Goal: Task Accomplishment & Management: Complete application form

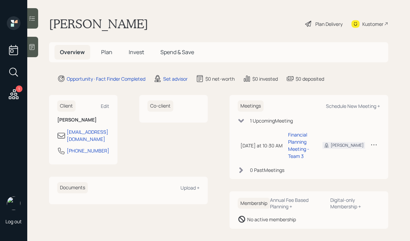
click at [239, 121] on icon at bounding box center [241, 121] width 6 height 4
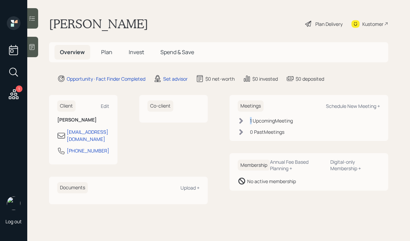
click at [239, 121] on icon at bounding box center [241, 120] width 7 height 7
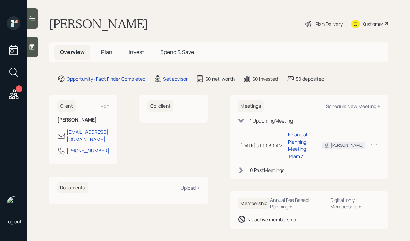
click at [210, 148] on div "Client Edit Larry Hoben cad2hoben@hotmail.com 248-459-3791 Co-client Documents …" at bounding box center [218, 162] width 339 height 134
click at [162, 80] on icon at bounding box center [158, 79] width 8 height 8
click at [166, 78] on div "Set advisor" at bounding box center [175, 78] width 25 height 7
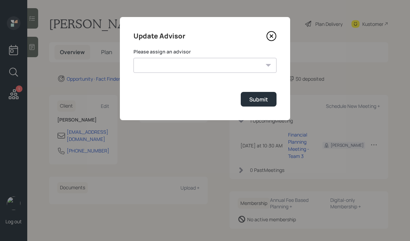
click at [212, 75] on form "Please assign an advisor Michael Russo Jonah Coleman Tyler End Treva Nostdahl E…" at bounding box center [204, 77] width 143 height 58
click at [215, 67] on select "Michael Russo Jonah Coleman Tyler End Treva Nostdahl Eric Schwartz Sami Boghos …" at bounding box center [204, 65] width 143 height 15
click at [133, 58] on select "Michael Russo Jonah Coleman Tyler End Treva Nostdahl Eric Schwartz Sami Boghos …" at bounding box center [204, 65] width 143 height 15
click at [177, 74] on form "Please assign an advisor Michael Russo Jonah Coleman Tyler End Treva Nostdahl E…" at bounding box center [204, 77] width 143 height 58
click at [179, 67] on select "Michael Russo Jonah Coleman Tyler End Treva Nostdahl Eric Schwartz Sami Boghos …" at bounding box center [204, 65] width 143 height 15
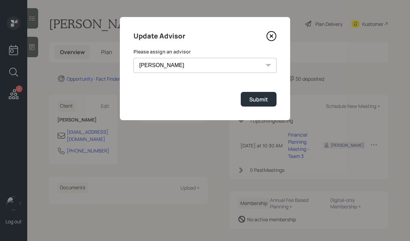
select select "b1d8ea90-abcc-42aa-86cc-4f33a132aacc"
click at [133, 58] on select "Michael Russo Jonah Coleman Tyler End Treva Nostdahl Eric Schwartz Sami Boghos …" at bounding box center [204, 65] width 143 height 15
click at [271, 103] on button "Submit" at bounding box center [259, 99] width 36 height 15
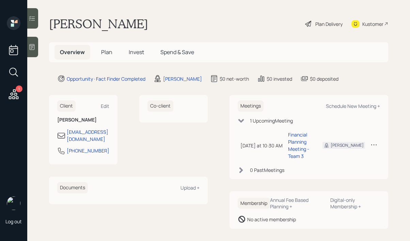
click at [316, 26] on div "Plan Delivery" at bounding box center [328, 23] width 27 height 7
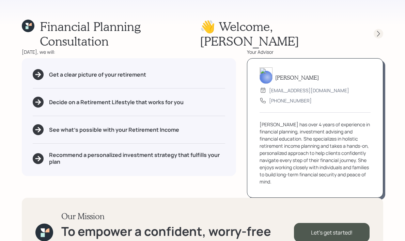
click at [378, 30] on icon at bounding box center [378, 33] width 7 height 7
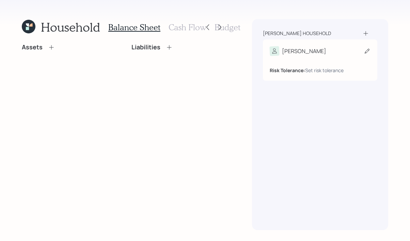
click at [311, 59] on div "Risk Tolerance: Set risk tolerance" at bounding box center [320, 65] width 101 height 18
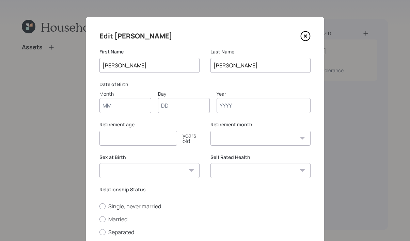
click at [125, 106] on input "Month" at bounding box center [125, 105] width 52 height 15
type input "01"
type input "1940"
select select "1"
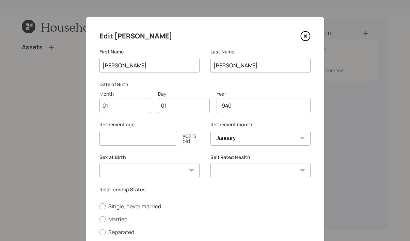
type input "1940"
click at [150, 139] on input "number" at bounding box center [138, 138] width 78 height 15
type input "67"
click at [163, 162] on div "Sex at Birth Male Female Other / Prefer not to say" at bounding box center [149, 166] width 100 height 25
click at [162, 173] on select "Male Female Other / Prefer not to say" at bounding box center [149, 170] width 100 height 15
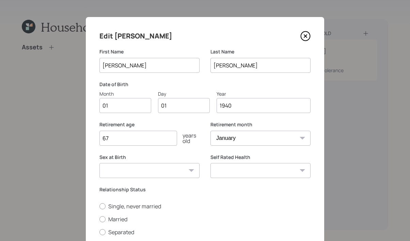
select select "male"
click at [99, 163] on select "Male Female Other / Prefer not to say" at bounding box center [149, 170] width 100 height 15
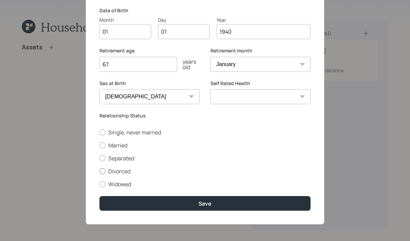
scroll to position [75, 0]
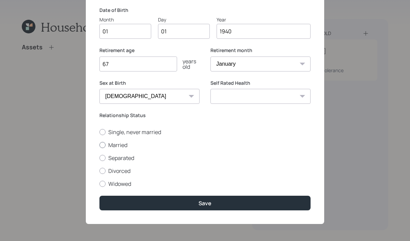
click at [106, 144] on label "Married" at bounding box center [204, 144] width 211 height 7
click at [99, 145] on input "Married" at bounding box center [99, 145] width 0 height 0
radio input "true"
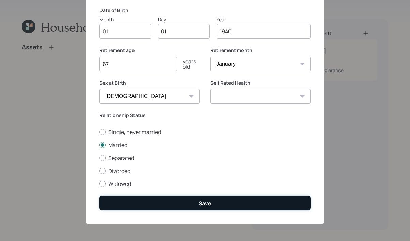
click at [210, 201] on button "Save" at bounding box center [204, 203] width 211 height 15
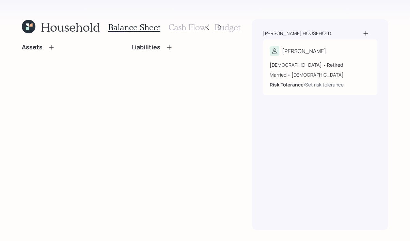
click at [183, 30] on h3 "Cash Flow" at bounding box center [188, 27] width 38 height 10
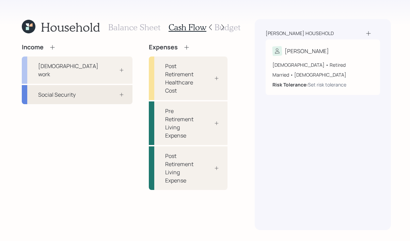
click at [74, 91] on div "Social Security" at bounding box center [56, 95] width 37 height 8
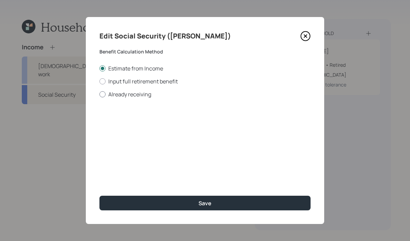
click at [105, 93] on label "Already receiving" at bounding box center [204, 94] width 211 height 7
click at [99, 94] on input "Already receiving" at bounding box center [99, 94] width 0 height 0
radio input "true"
click at [155, 127] on input "$" at bounding box center [204, 122] width 211 height 15
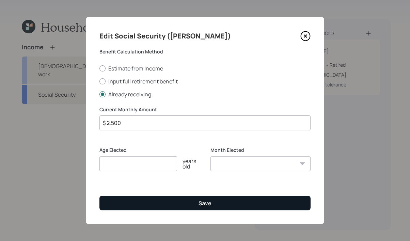
type input "$ 2,500"
click at [246, 207] on button "Save" at bounding box center [204, 203] width 211 height 15
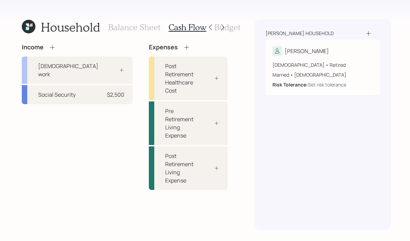
click at [139, 28] on h3 "Balance Sheet" at bounding box center [134, 27] width 52 height 10
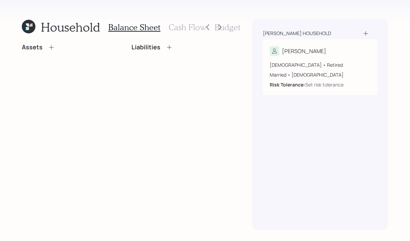
click at [52, 48] on icon at bounding box center [51, 47] width 7 height 7
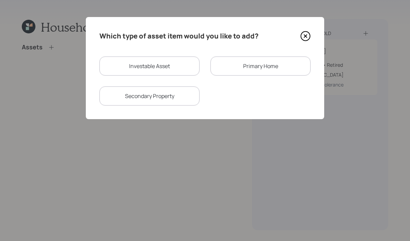
click at [276, 79] on div "Investable Asset Primary Home Secondary Property" at bounding box center [204, 81] width 211 height 49
click at [276, 74] on div "Primary Home" at bounding box center [260, 66] width 100 height 19
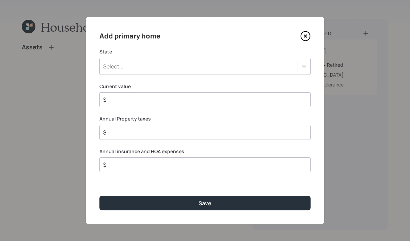
click at [146, 62] on div "Select..." at bounding box center [199, 67] width 198 height 12
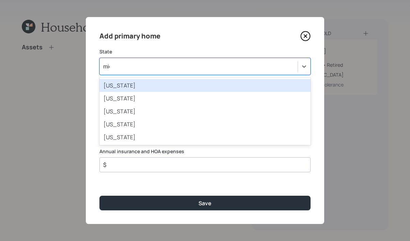
type input "mich"
click at [145, 86] on div "Michigan" at bounding box center [204, 85] width 211 height 13
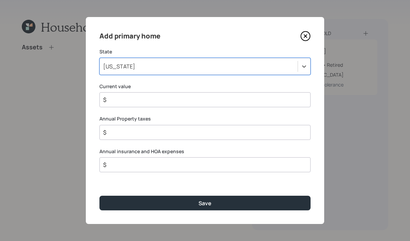
click at [143, 96] on input "$" at bounding box center [201, 100] width 199 height 8
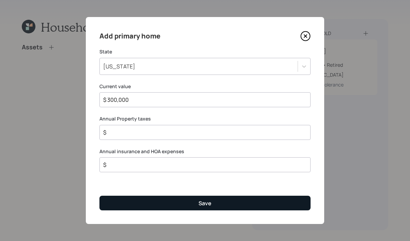
type input "$ 300,000"
click at [225, 205] on button "Save" at bounding box center [204, 203] width 211 height 15
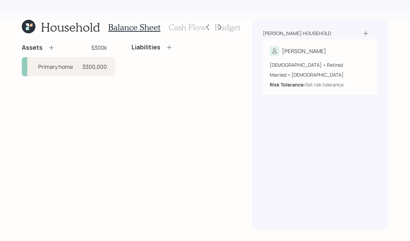
click at [53, 46] on icon at bounding box center [51, 47] width 7 height 7
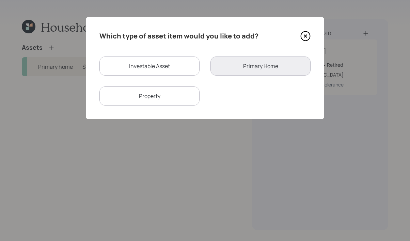
click at [168, 60] on div "Investable Asset" at bounding box center [149, 66] width 100 height 19
select select "taxable"
select select "balanced"
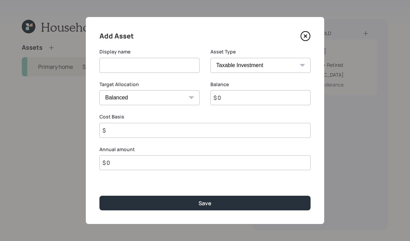
click at [149, 67] on input at bounding box center [149, 65] width 100 height 15
type input "checking/savings"
click at [257, 67] on select "SEP IRA IRA Roth IRA 401(k) Roth 401(k) 403(b) Roth 403(b) 457(b) Roth 457(b) H…" at bounding box center [260, 65] width 100 height 15
select select "cash"
click at [210, 58] on select "SEP IRA IRA Roth IRA 401(k) Roth 401(k) 403(b) Roth 403(b) 457(b) Roth 457(b) H…" at bounding box center [260, 65] width 100 height 15
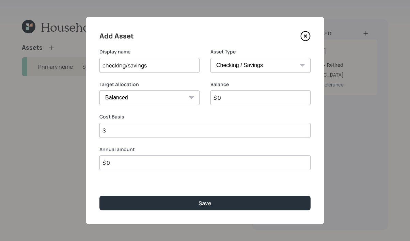
type input "$"
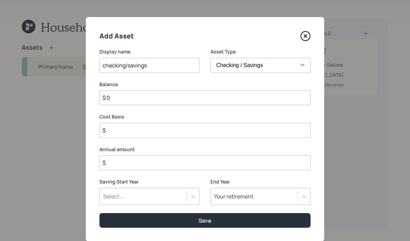
click at [163, 101] on input "$ 0" at bounding box center [204, 97] width 211 height 15
type input "$"
type input "$ 2"
type input "$ 20"
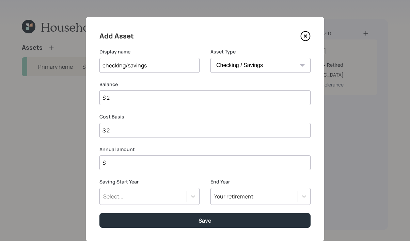
type input "$ 20"
type input "$ 200"
type input "$ 2,000"
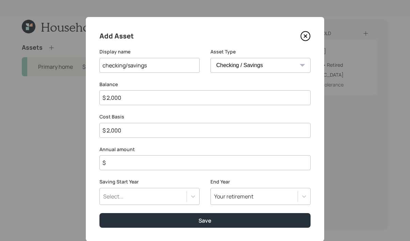
type input "$ 20,000"
type input "$ 2,000"
click at [162, 165] on input "$" at bounding box center [204, 162] width 211 height 15
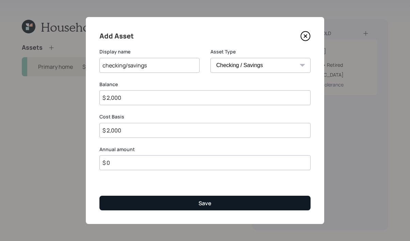
type input "$ 0"
click at [179, 207] on button "Save" at bounding box center [204, 203] width 211 height 15
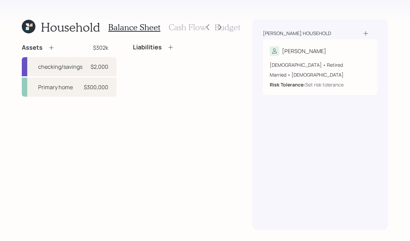
click at [162, 92] on div "Liabilities" at bounding box center [179, 70] width 92 height 53
click at [170, 48] on icon at bounding box center [170, 47] width 4 height 4
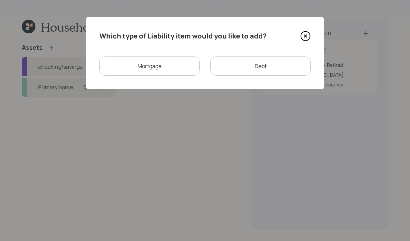
click at [165, 67] on div "Mortgage" at bounding box center [149, 66] width 100 height 19
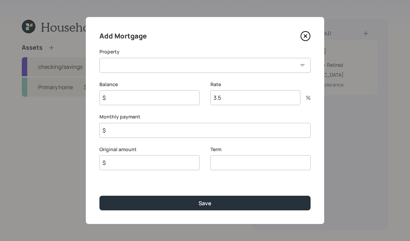
click at [183, 67] on select "MI Primary home" at bounding box center [204, 65] width 211 height 15
select select "6cd67c9f-7ae2-4f86-95ea-36cebe6d0a0e"
click at [99, 58] on select "MI Primary home" at bounding box center [204, 65] width 211 height 15
click at [167, 95] on input "$" at bounding box center [149, 97] width 100 height 15
type input "$ 20,000"
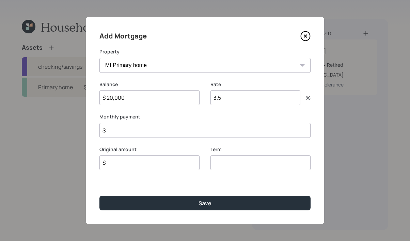
click at [154, 168] on input "$" at bounding box center [149, 162] width 100 height 15
type input "$ 20,000"
click at [232, 166] on input "number" at bounding box center [260, 162] width 100 height 15
type input "30"
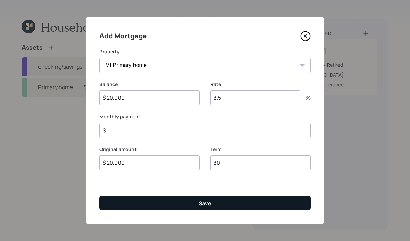
drag, startPoint x: 239, startPoint y: 213, endPoint x: 241, endPoint y: 209, distance: 5.2
click at [239, 213] on div "Add Mortgage Property MI Primary home Balance $ 20,000 Rate 3.5 % Monthly payme…" at bounding box center [205, 120] width 238 height 207
click at [241, 208] on button "Save" at bounding box center [204, 203] width 211 height 15
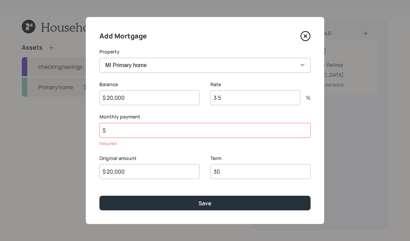
click at [134, 125] on input "$" at bounding box center [204, 130] width 211 height 15
type input "$ 1"
click at [159, 191] on div "Add Mortgage Property MI Primary home Balance $ 20,000 Rate 3.5 % Monthly payme…" at bounding box center [205, 120] width 238 height 207
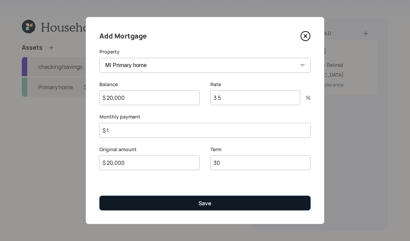
click at [154, 204] on button "Save" at bounding box center [204, 203] width 211 height 15
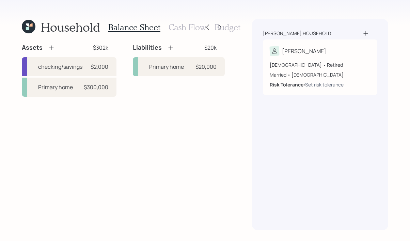
click at [172, 50] on icon at bounding box center [170, 47] width 7 height 7
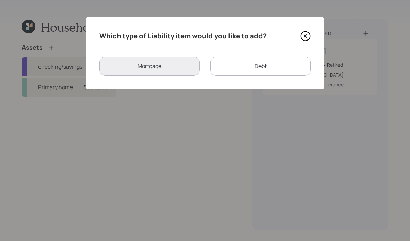
click at [244, 68] on div "Debt" at bounding box center [260, 66] width 100 height 19
select select "credit_card"
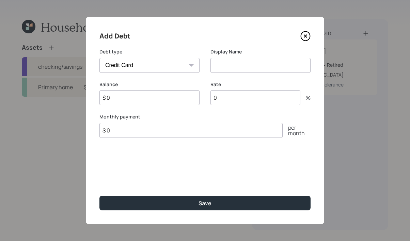
click at [155, 67] on select "Car Credit Card Medical Student Other" at bounding box center [149, 65] width 100 height 15
click at [99, 58] on select "Car Credit Card Medical Student Other" at bounding box center [149, 65] width 100 height 15
click at [259, 69] on input at bounding box center [260, 65] width 100 height 15
type input "Credit Card Debt"
click at [131, 100] on input "$ 0" at bounding box center [149, 97] width 100 height 15
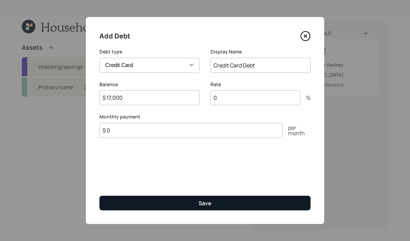
type input "$ 17,000"
click at [231, 198] on button "Save" at bounding box center [204, 203] width 211 height 15
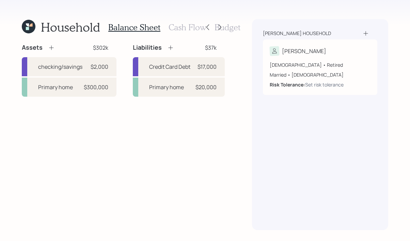
click at [53, 49] on icon at bounding box center [51, 47] width 7 height 7
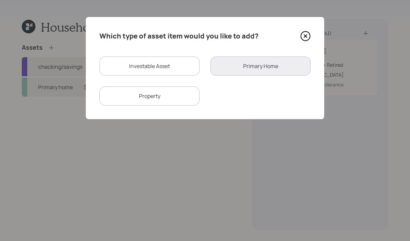
click at [156, 63] on div "Investable Asset" at bounding box center [149, 66] width 100 height 19
select select "taxable"
select select "balanced"
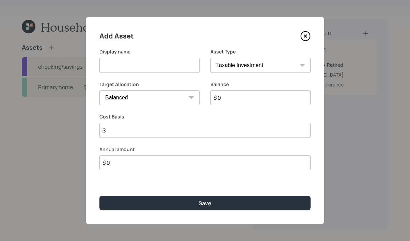
click at [161, 66] on input at bounding box center [149, 65] width 100 height 15
type input "Brokerage self-managed"
click at [266, 63] on select "SEP IRA IRA Roth IRA 401(k) Roth 401(k) 403(b) Roth 403(b) 457(b) Roth 457(b) H…" at bounding box center [260, 65] width 100 height 15
click at [210, 58] on select "SEP IRA IRA Roth IRA 401(k) Roth 401(k) 403(b) Roth 403(b) 457(b) Roth 457(b) H…" at bounding box center [260, 65] width 100 height 15
click at [264, 96] on input "$ 0" at bounding box center [260, 97] width 100 height 15
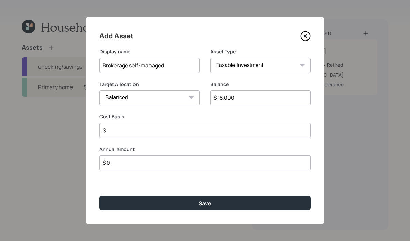
type input "$ 15,000"
click at [214, 136] on input "$" at bounding box center [204, 130] width 211 height 15
type input "$ 15,000"
click at [213, 192] on div "Add Asset Display name Brokerage self-managed Asset Type SEP IRA IRA Roth IRA 4…" at bounding box center [205, 120] width 238 height 207
click at [213, 194] on div "Add Asset Display name Brokerage self-managed Asset Type SEP IRA IRA Roth IRA 4…" at bounding box center [205, 120] width 238 height 207
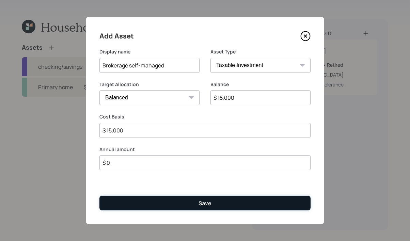
click at [228, 206] on button "Save" at bounding box center [204, 203] width 211 height 15
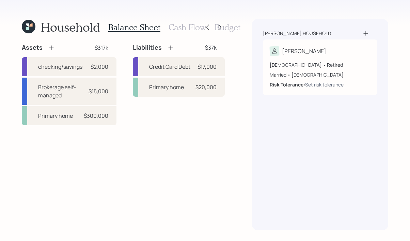
click at [54, 49] on icon at bounding box center [51, 47] width 7 height 7
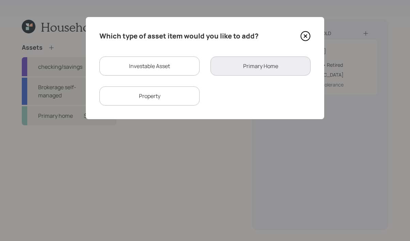
click at [170, 66] on div "Investable Asset" at bounding box center [149, 66] width 100 height 19
select select "taxable"
select select "balanced"
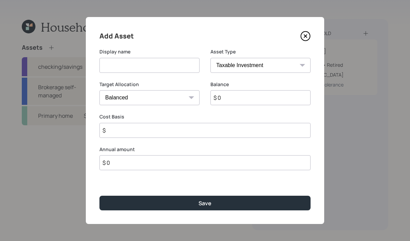
click at [165, 66] on input at bounding box center [149, 65] width 100 height 15
type input "Brokerage -managed"
click at [271, 102] on input "$ 0" at bounding box center [260, 97] width 100 height 15
type input "$ 61,000"
click at [187, 123] on input "$" at bounding box center [204, 130] width 211 height 15
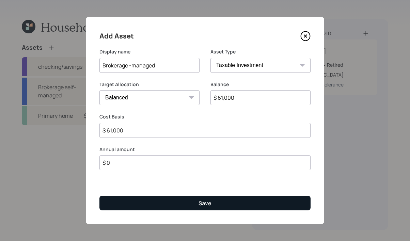
type input "$ 61,000"
click at [222, 202] on button "Save" at bounding box center [204, 203] width 211 height 15
